Goal: Transaction & Acquisition: Purchase product/service

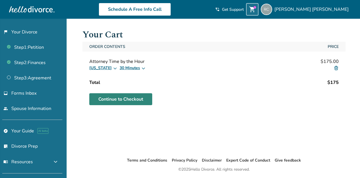
click at [137, 100] on link "Continue to Checkout" at bounding box center [120, 99] width 63 height 12
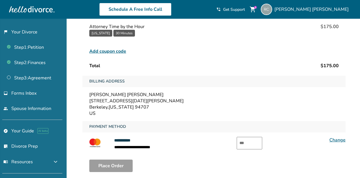
scroll to position [96, 0]
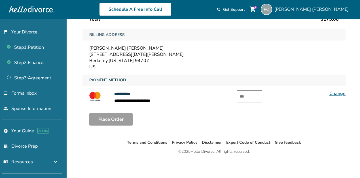
click at [246, 101] on input "text" at bounding box center [250, 97] width 26 height 12
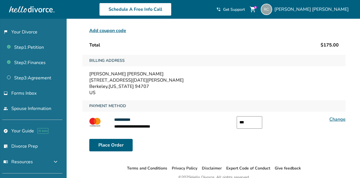
scroll to position [81, 0]
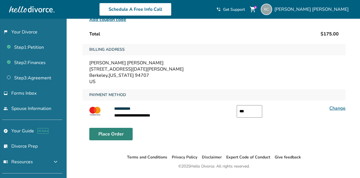
type input "***"
click at [117, 134] on button "Place Order" at bounding box center [110, 134] width 43 height 12
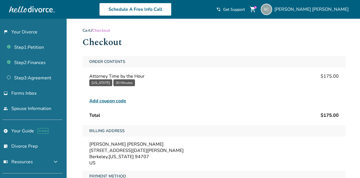
scroll to position [96, 0]
